Goal: Entertainment & Leisure: Consume media (video, audio)

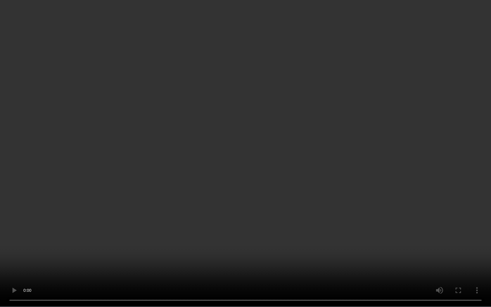
click at [217, 164] on video at bounding box center [245, 153] width 491 height 307
